Goal: Information Seeking & Learning: Learn about a topic

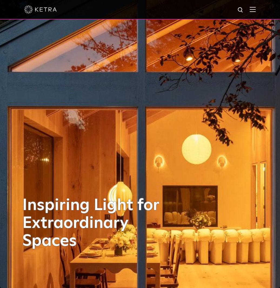
click at [256, 10] on img at bounding box center [253, 9] width 6 height 5
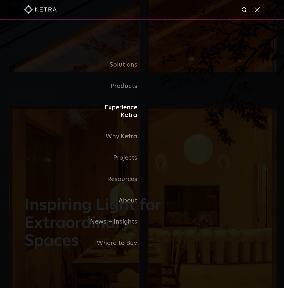
click at [131, 114] on link "Experience Ketra" at bounding box center [114, 111] width 55 height 29
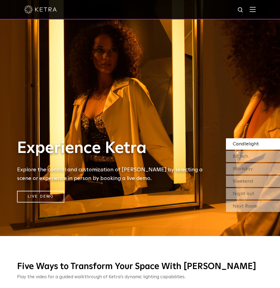
scroll to position [54, 0]
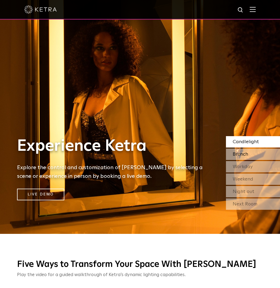
click at [237, 152] on span "Brunch" at bounding box center [240, 154] width 15 height 5
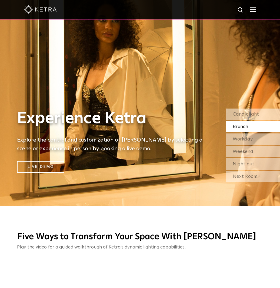
scroll to position [21, 0]
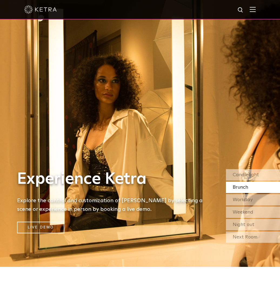
click at [256, 6] on div at bounding box center [140, 9] width 232 height 19
click at [256, 9] on img at bounding box center [253, 9] width 6 height 5
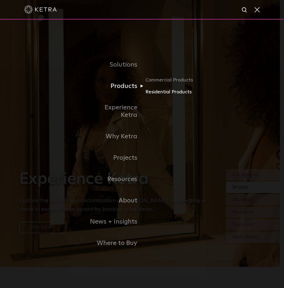
click at [173, 96] on link "Residential Products" at bounding box center [172, 92] width 52 height 8
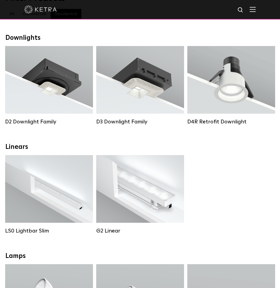
scroll to position [81, 0]
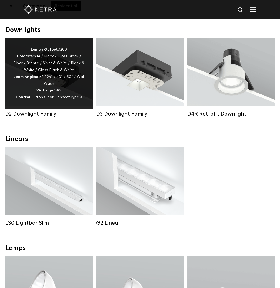
click at [74, 85] on div "Lumen Output: 1200 Colors: White / Black / Gloss Black / Silver / Bronze / Silv…" at bounding box center [49, 73] width 72 height 55
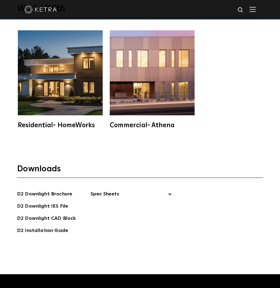
scroll to position [1461, 0]
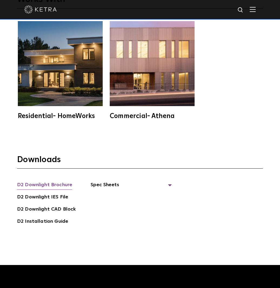
click at [58, 181] on link "D2 Downlight Brochure" at bounding box center [44, 185] width 55 height 9
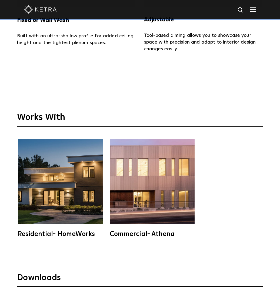
scroll to position [1353, 0]
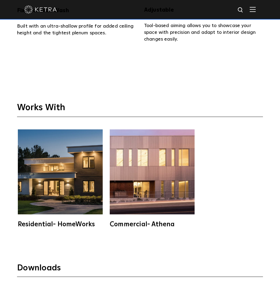
click at [71, 166] on img at bounding box center [60, 171] width 85 height 85
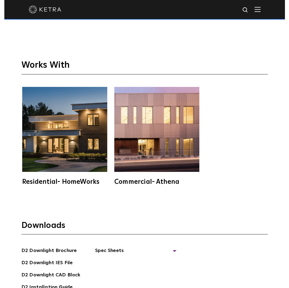
scroll to position [1407, 0]
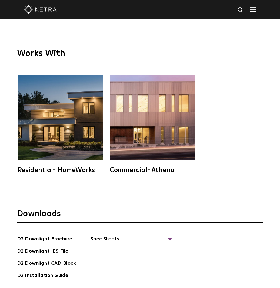
click at [77, 167] on div "Residential- HomeWorks" at bounding box center [60, 170] width 85 height 6
